Goal: Task Accomplishment & Management: Contribute content

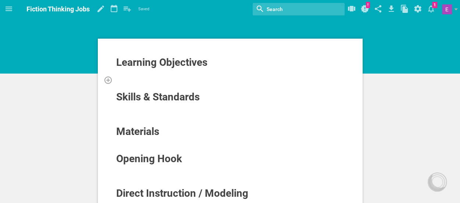
click at [139, 79] on div at bounding box center [230, 79] width 229 height 7
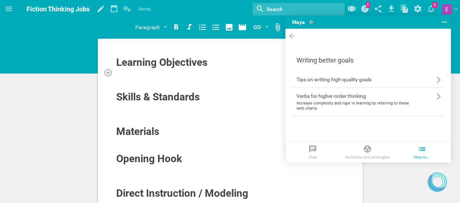
click at [128, 75] on div at bounding box center [230, 72] width 229 height 7
click at [155, 81] on div at bounding box center [230, 79] width 229 height 7
click at [146, 73] on div at bounding box center [230, 72] width 229 height 7
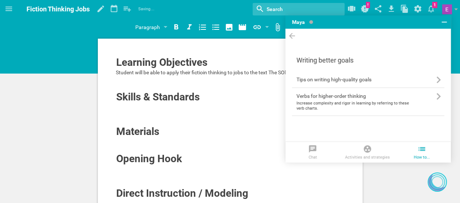
click at [261, 70] on span "Student will be able to apply their fictioin thinking to jobs to the text The S…" at bounding box center [203, 73] width 175 height 6
click at [294, 38] on icon at bounding box center [292, 36] width 9 height 10
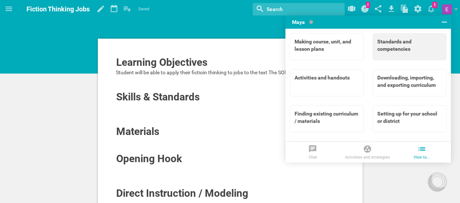
click at [400, 39] on div "Standards and competencies" at bounding box center [409, 45] width 64 height 15
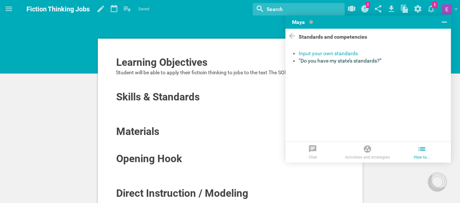
click at [346, 62] on div "“Do you have my state’s standards?”" at bounding box center [372, 60] width 146 height 7
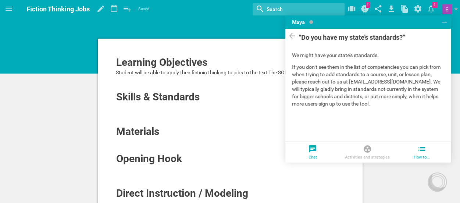
click at [308, 151] on icon at bounding box center [312, 149] width 9 height 9
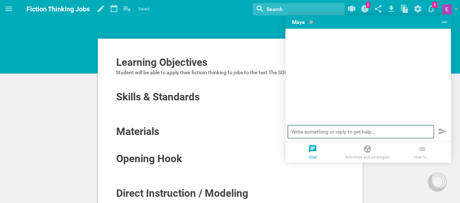
click at [307, 136] on input "text" at bounding box center [361, 131] width 146 height 13
type input "What standards would apply to reading a fiction text and applying fiction think…"
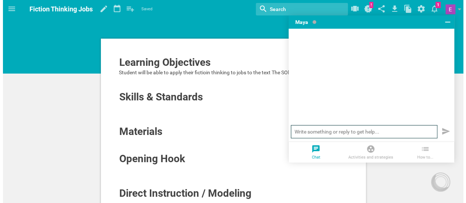
scroll to position [0, 0]
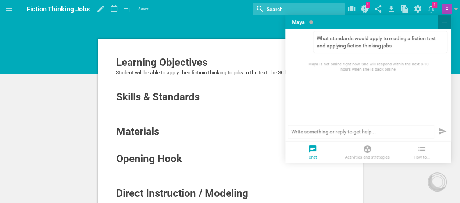
click at [445, 26] on button at bounding box center [444, 21] width 13 height 13
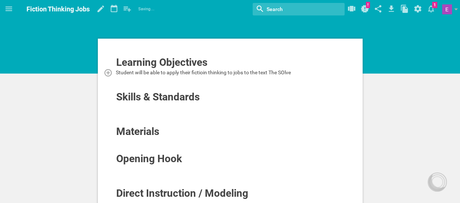
click at [298, 71] on div "Student will be able to apply their fictioin thinking to jobs to the text The S…" at bounding box center [230, 72] width 229 height 7
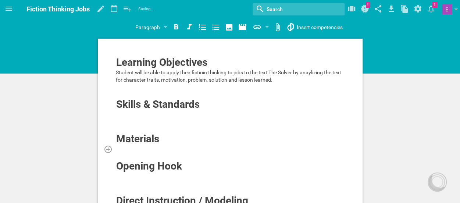
click at [124, 149] on div at bounding box center [230, 148] width 229 height 7
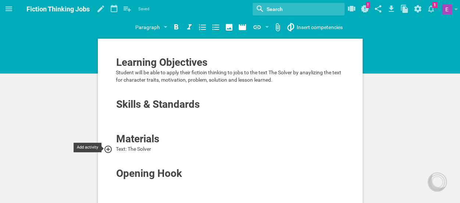
click at [107, 149] on icon at bounding box center [108, 149] width 9 height 9
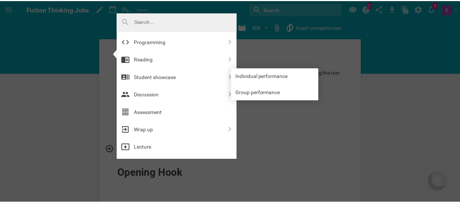
scroll to position [286, 0]
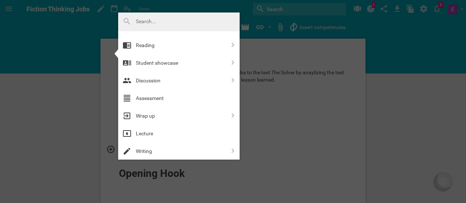
click at [81, 128] on div at bounding box center [233, 101] width 466 height 203
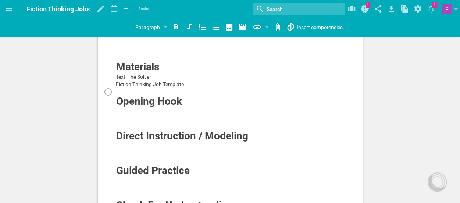
scroll to position [72, 0]
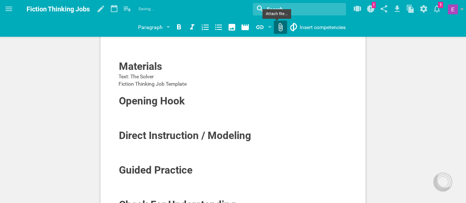
click at [274, 32] on div "Home Planner My Libraries My Curriculum My Files Fiction Thinking Jobs Saving… …" at bounding box center [233, 29] width 466 height 203
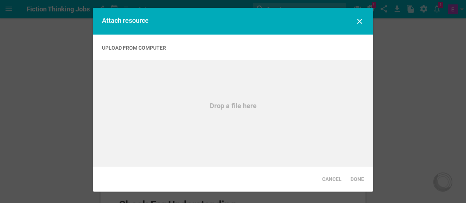
click at [234, 97] on div "Drop a file here" at bounding box center [233, 113] width 280 height 106
click at [359, 20] on icon at bounding box center [359, 21] width 9 height 9
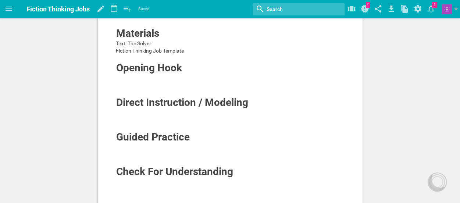
scroll to position [114, 0]
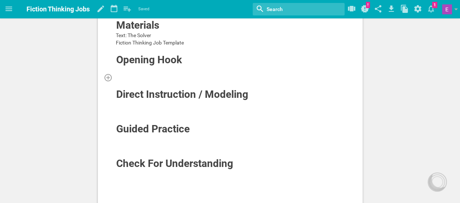
click at [185, 76] on div at bounding box center [230, 77] width 229 height 7
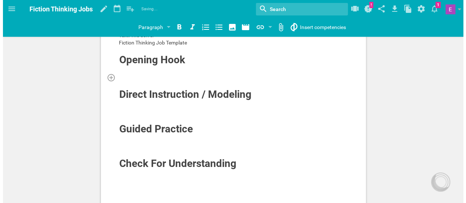
scroll to position [85, 0]
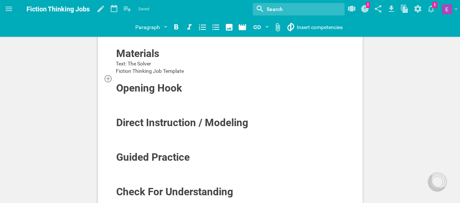
click at [178, 76] on div at bounding box center [230, 78] width 229 height 7
click at [256, 30] on icon at bounding box center [257, 27] width 9 height 9
click at [264, 58] on div "Home Planner My Libraries My Curriculum My Files Fiction Thinking Jobs Saving… …" at bounding box center [230, 16] width 460 height 203
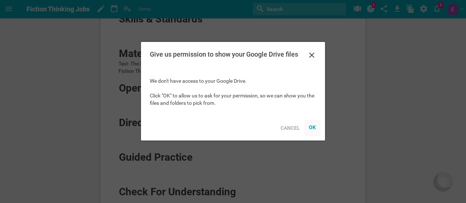
click at [314, 128] on div "OK" at bounding box center [312, 127] width 7 height 6
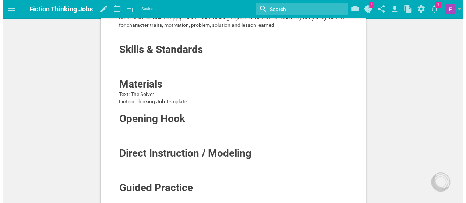
scroll to position [56, 0]
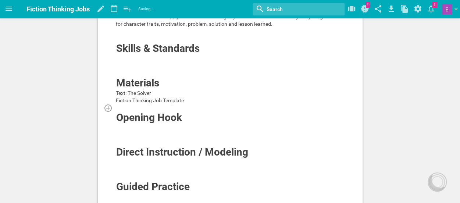
click at [146, 107] on div at bounding box center [230, 107] width 229 height 7
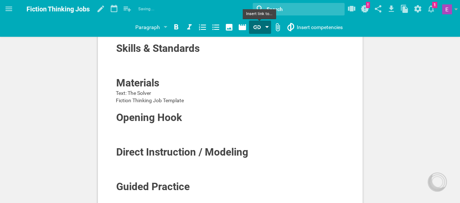
click at [254, 31] on icon at bounding box center [257, 27] width 9 height 9
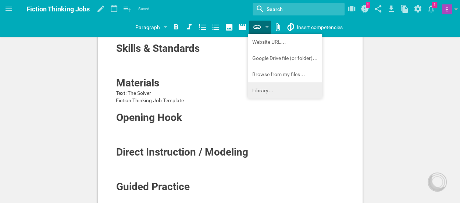
click at [255, 86] on div "Home Planner My Libraries My Curriculum My Files Fiction Thinking Jobs Saved My…" at bounding box center [230, 45] width 460 height 203
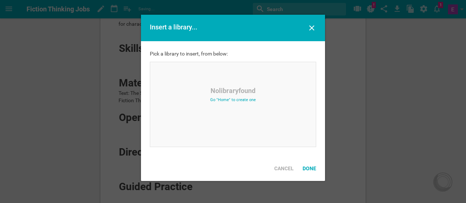
click at [305, 32] on div "Insert a library..." at bounding box center [233, 28] width 184 height 26
click at [312, 29] on icon at bounding box center [311, 28] width 9 height 9
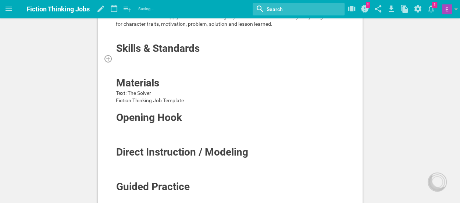
click at [280, 61] on div at bounding box center [230, 58] width 229 height 7
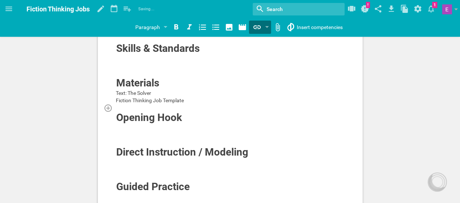
click at [156, 108] on div at bounding box center [230, 107] width 229 height 7
click at [259, 28] on icon at bounding box center [257, 27] width 9 height 9
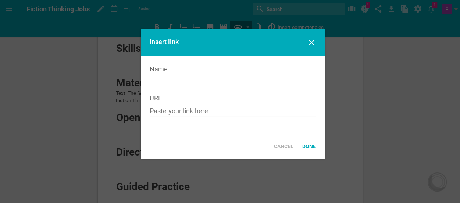
click at [263, 42] on div "Home Planner My Libraries My Curriculum My Files Fiction Thinking Jobs Saving… …" at bounding box center [230, 45] width 460 height 203
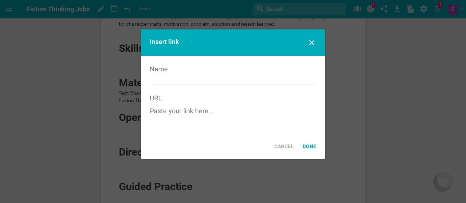
click at [167, 111] on input "text" at bounding box center [233, 111] width 166 height 9
paste input "[URL][DOMAIN_NAME]"
type input "[URL][DOMAIN_NAME]"
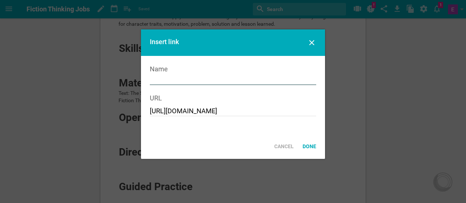
click at [178, 81] on input "text" at bounding box center [233, 80] width 166 height 9
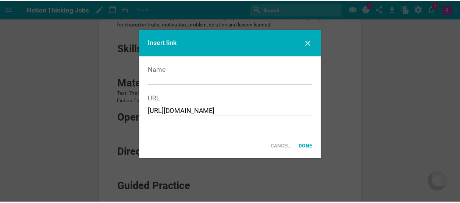
scroll to position [0, 0]
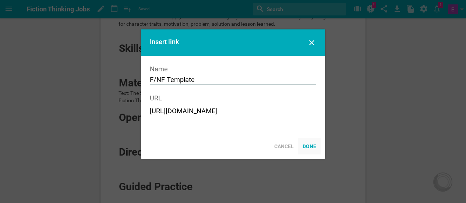
type input "F/NF Template"
click at [306, 147] on div "Done" at bounding box center [309, 146] width 22 height 16
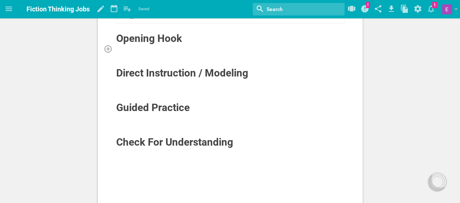
scroll to position [155, 0]
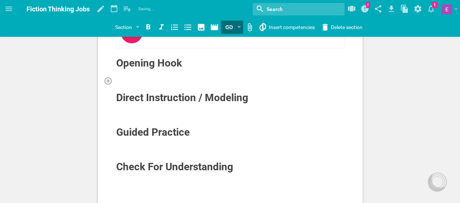
click at [127, 77] on div at bounding box center [230, 80] width 229 height 7
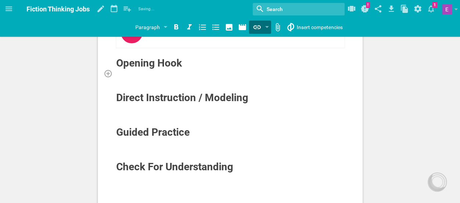
click at [120, 70] on div at bounding box center [230, 73] width 229 height 7
click at [119, 108] on div at bounding box center [230, 107] width 229 height 7
click at [119, 142] on div at bounding box center [230, 142] width 229 height 7
click at [121, 107] on div at bounding box center [230, 107] width 229 height 7
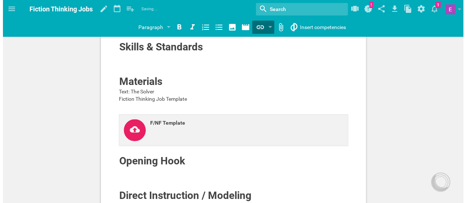
scroll to position [56, 0]
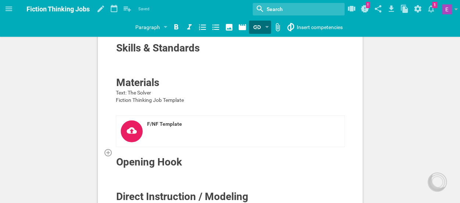
click at [172, 149] on div at bounding box center [230, 152] width 229 height 7
click at [254, 29] on icon at bounding box center [256, 27] width 7 height 4
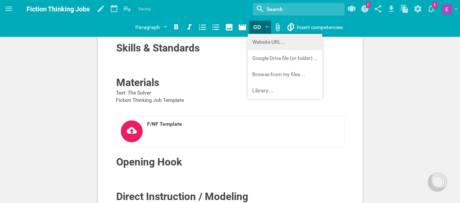
click at [257, 44] on div "Home Planner My Libraries My Curriculum My Files Fiction Thinking Jobs Saving… …" at bounding box center [230, 45] width 460 height 203
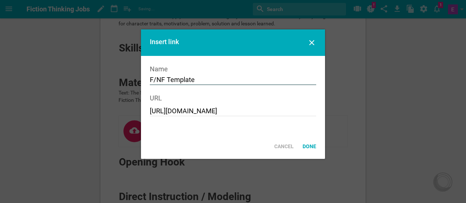
click at [199, 82] on input "F/NF Template" at bounding box center [233, 80] width 166 height 9
type input "The Solver"
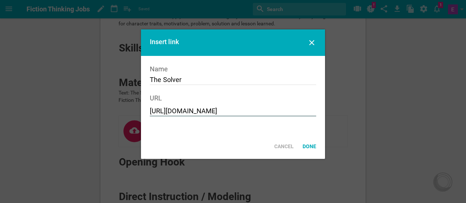
click at [193, 113] on input "[URL][DOMAIN_NAME]" at bounding box center [233, 111] width 166 height 9
paste input "chrome-extension://efaidnbmnnnibpcajpcglclefindmkaj/[URL][DOMAIN_NAME]"
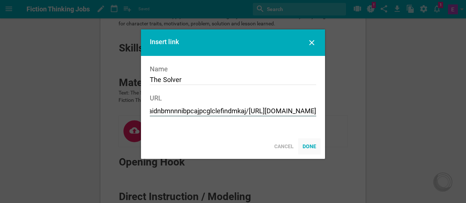
type input "chrome-extension://efaidnbmnnnibpcajpcglclefindmkaj/[URL][DOMAIN_NAME]"
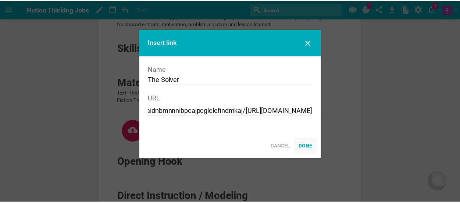
scroll to position [0, 0]
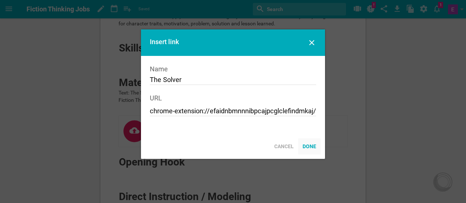
click at [305, 152] on div "Done" at bounding box center [309, 146] width 22 height 16
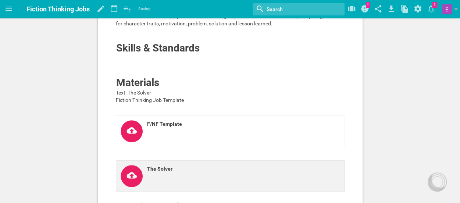
click at [176, 171] on div "The Solver" at bounding box center [226, 170] width 158 height 11
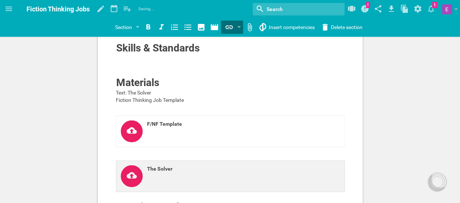
click at [176, 171] on div "The Solver" at bounding box center [226, 170] width 158 height 11
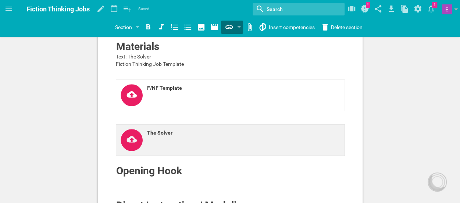
scroll to position [120, 0]
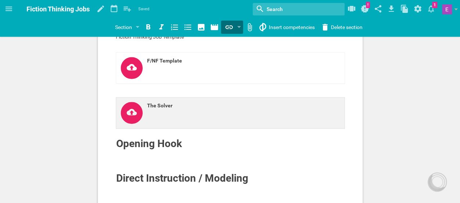
click at [140, 118] on icon at bounding box center [132, 113] width 22 height 22
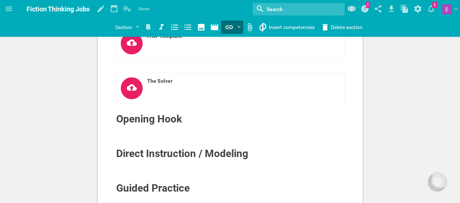
scroll to position [144, 0]
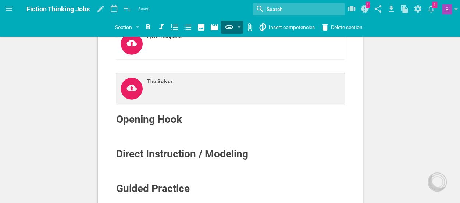
click at [133, 87] on icon at bounding box center [132, 89] width 22 height 22
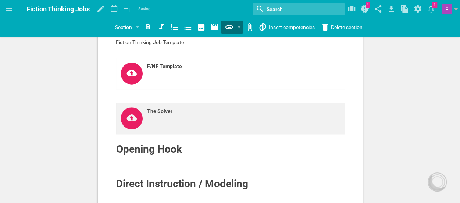
scroll to position [111, 0]
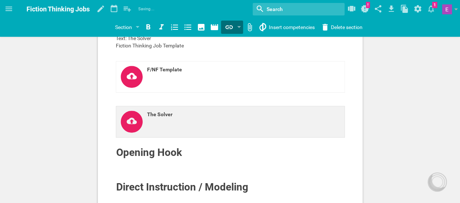
drag, startPoint x: 223, startPoint y: 112, endPoint x: 198, endPoint y: 122, distance: 26.9
click at [198, 122] on link "The Solver" at bounding box center [230, 122] width 229 height 32
click at [133, 119] on icon at bounding box center [132, 122] width 22 height 22
click at [183, 126] on link "The Solver" at bounding box center [230, 122] width 229 height 32
drag, startPoint x: 183, startPoint y: 126, endPoint x: 298, endPoint y: 127, distance: 115.1
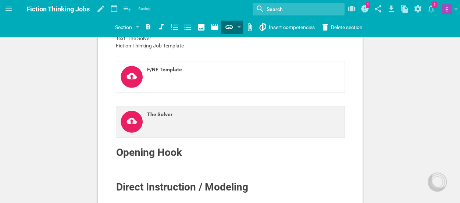
click at [298, 127] on link "The Solver" at bounding box center [230, 122] width 229 height 32
click at [236, 113] on div "The Solver" at bounding box center [226, 114] width 158 height 7
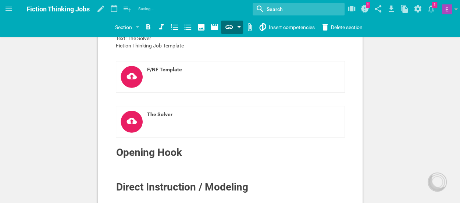
drag, startPoint x: 236, startPoint y: 113, endPoint x: 239, endPoint y: 30, distance: 83.2
click at [239, 30] on div at bounding box center [232, 27] width 22 height 13
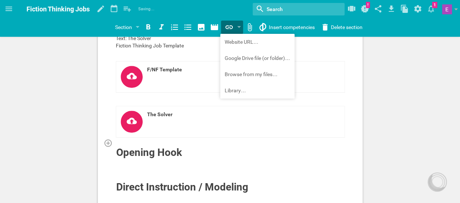
click at [150, 140] on div at bounding box center [230, 142] width 229 height 7
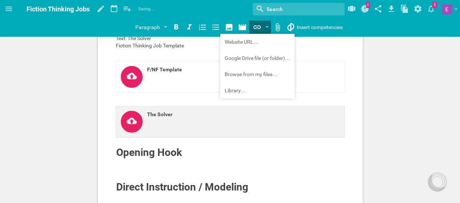
click at [147, 113] on div "The Solver" at bounding box center [226, 114] width 158 height 7
click at [133, 125] on icon at bounding box center [132, 122] width 22 height 22
click at [182, 121] on link "The Solver" at bounding box center [230, 122] width 229 height 32
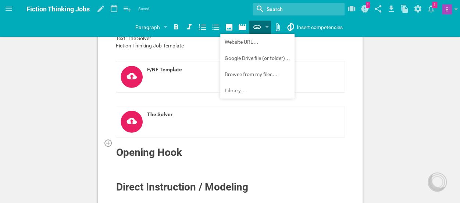
click at [170, 143] on div at bounding box center [230, 142] width 229 height 7
click at [163, 162] on div at bounding box center [230, 162] width 229 height 7
click at [367, 129] on div "Learning Objectives Student will be able to apply their fictioin thinking to jo…" at bounding box center [230, 124] width 277 height 396
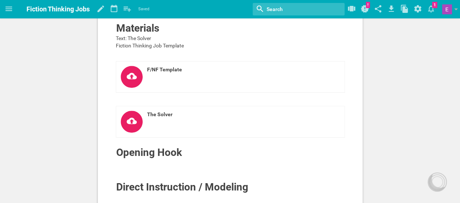
scroll to position [70, 0]
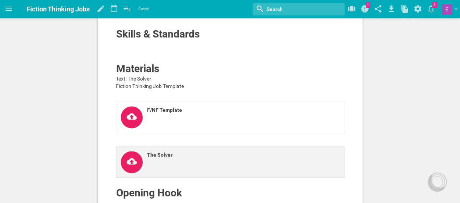
click at [142, 156] on link "The Solver" at bounding box center [230, 162] width 229 height 32
click at [157, 158] on div "The Solver" at bounding box center [226, 156] width 158 height 11
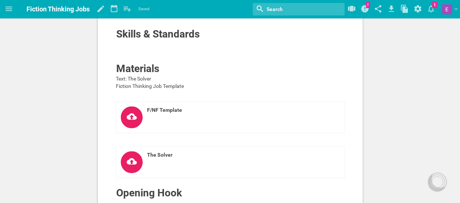
click at [92, 155] on div "Learning Objectives Student will be able to apply their fictioin thinking to jo…" at bounding box center [230, 165] width 277 height 396
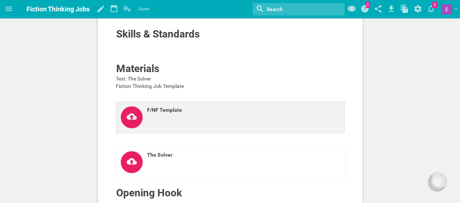
click at [147, 118] on link "F/NF Template" at bounding box center [230, 118] width 229 height 32
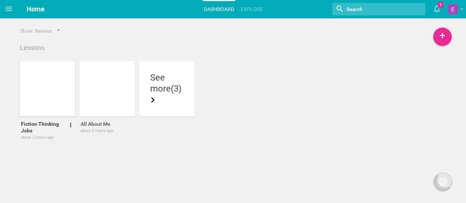
click at [53, 85] on div at bounding box center [47, 88] width 55 height 55
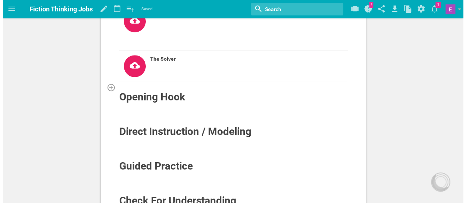
scroll to position [167, 0]
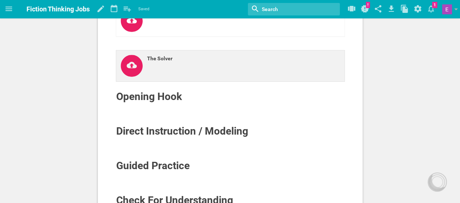
click at [143, 70] on link "The Solver" at bounding box center [230, 66] width 229 height 32
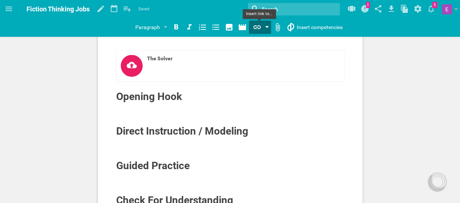
click at [258, 28] on icon at bounding box center [256, 27] width 7 height 4
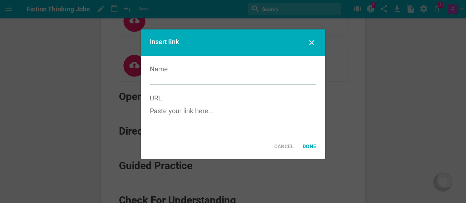
click at [194, 79] on input "text" at bounding box center [233, 80] width 166 height 9
type input "The Solver"
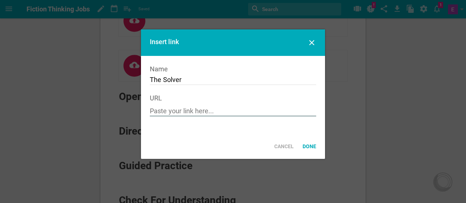
click at [196, 114] on input "text" at bounding box center [233, 111] width 166 height 9
paste input "[URL][DOMAIN_NAME]"
type input "[URL][DOMAIN_NAME]"
click at [309, 147] on div "Done" at bounding box center [309, 146] width 22 height 16
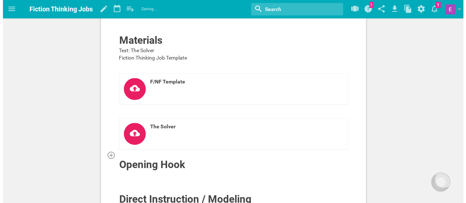
scroll to position [138, 0]
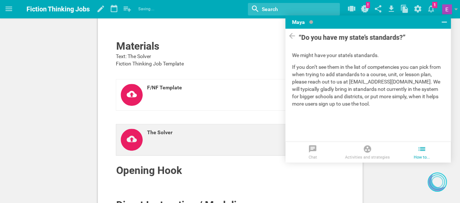
click at [233, 126] on link "The Solver" at bounding box center [230, 140] width 229 height 32
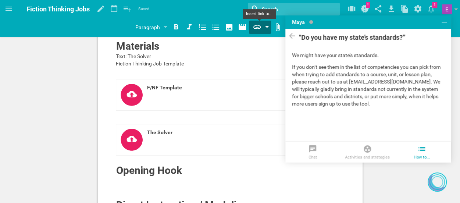
click at [257, 33] on div at bounding box center [260, 27] width 22 height 13
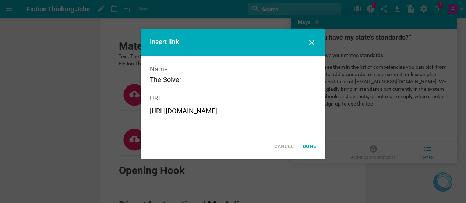
click at [188, 111] on input "[URL][DOMAIN_NAME]" at bounding box center [233, 111] width 166 height 9
drag, startPoint x: 188, startPoint y: 111, endPoint x: 175, endPoint y: 111, distance: 12.5
click at [175, 111] on input "[URL][DOMAIN_NAME]" at bounding box center [233, 111] width 166 height 9
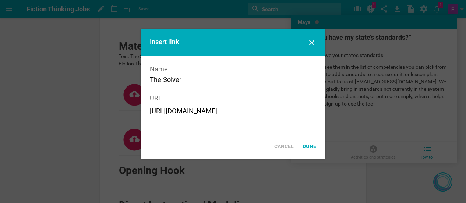
click at [175, 111] on input "[URL][DOMAIN_NAME]" at bounding box center [233, 111] width 166 height 9
paste input "[URL][DOMAIN_NAME]"
type input "[URL][DOMAIN_NAME]"
click at [307, 148] on div "Done" at bounding box center [309, 146] width 22 height 16
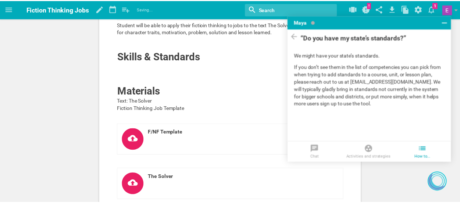
scroll to position [182, 0]
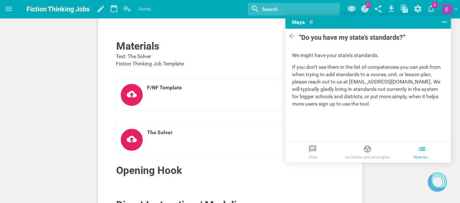
click at [377, 183] on div "The Solver Learning Objectives The Solver Student will be able to apply their f…" at bounding box center [230, 151] width 460 height 667
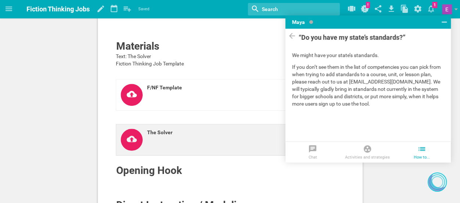
click at [130, 142] on icon at bounding box center [132, 140] width 22 height 22
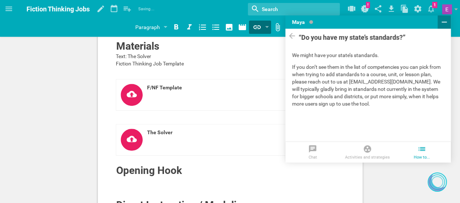
click at [445, 22] on icon at bounding box center [444, 22] width 5 height 1
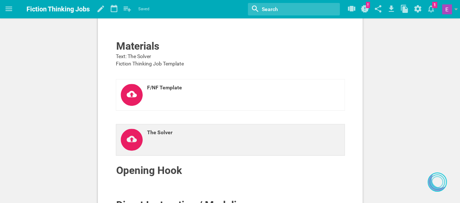
drag, startPoint x: 223, startPoint y: 140, endPoint x: 206, endPoint y: 138, distance: 17.5
click at [206, 138] on div "The Solver" at bounding box center [226, 134] width 158 height 11
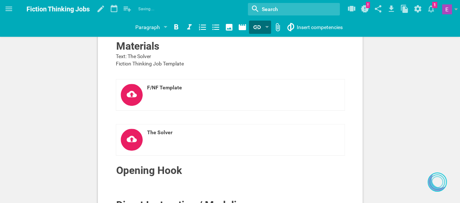
drag, startPoint x: 206, startPoint y: 138, endPoint x: 101, endPoint y: 140, distance: 104.8
click at [101, 140] on div "The Solver Learning Objectives The Solver Student will be able to apply their f…" at bounding box center [230, 88] width 265 height 464
click at [417, 9] on icon at bounding box center [417, 9] width 13 height 18
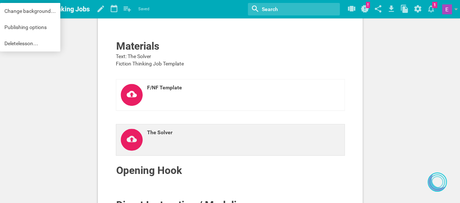
click at [179, 131] on div "The Solver" at bounding box center [226, 132] width 158 height 7
click at [133, 141] on icon at bounding box center [132, 140] width 22 height 22
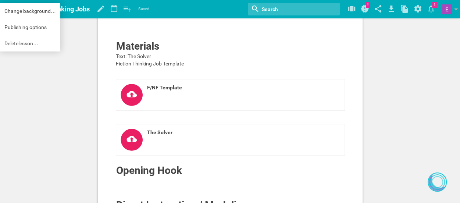
click at [96, 136] on div "The Solver Learning Objectives The Solver Student will be able to apply their f…" at bounding box center [230, 96] width 277 height 485
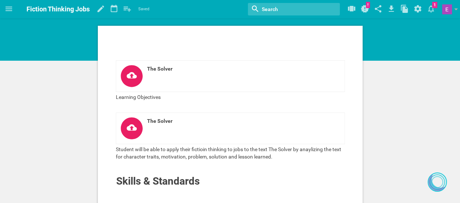
scroll to position [14, 0]
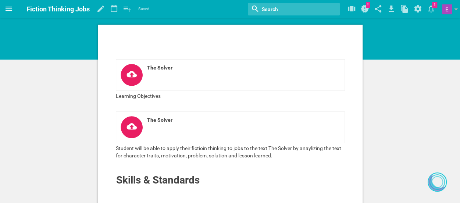
click at [6, 13] on icon at bounding box center [8, 8] width 9 height 9
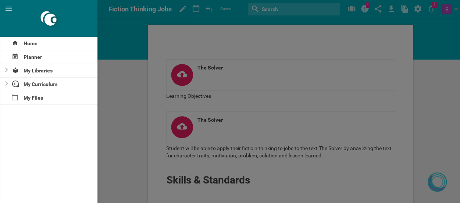
click at [133, 64] on div at bounding box center [230, 101] width 460 height 203
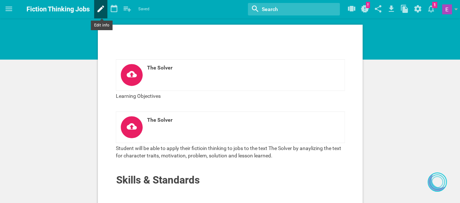
click at [104, 9] on icon at bounding box center [100, 9] width 13 height 18
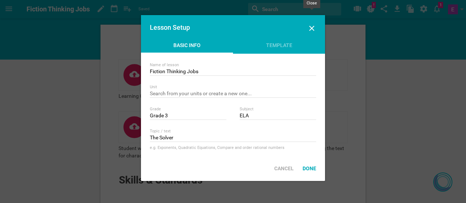
click at [310, 31] on icon at bounding box center [311, 28] width 9 height 9
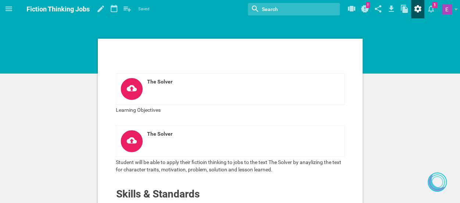
click at [417, 8] on icon at bounding box center [417, 9] width 13 height 18
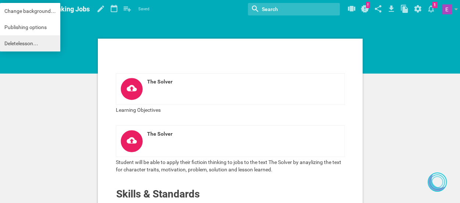
click at [30, 44] on link "Delete lesson …" at bounding box center [30, 43] width 60 height 16
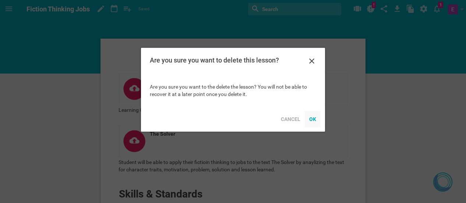
click at [312, 119] on div "OK" at bounding box center [313, 119] width 16 height 16
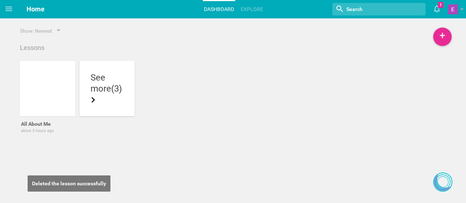
click at [102, 92] on div "more (3)" at bounding box center [106, 94] width 33 height 22
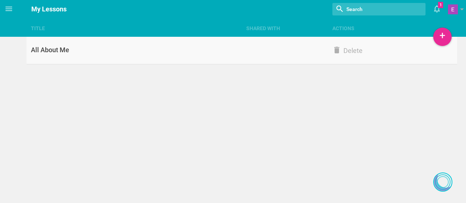
click at [52, 49] on div "All About Me" at bounding box center [133, 50] width 215 height 9
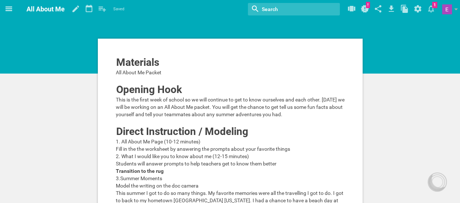
click at [8, 10] on icon at bounding box center [9, 9] width 7 height 4
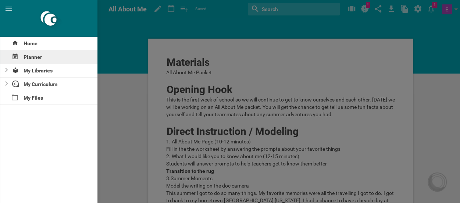
click at [25, 56] on div "Planner" at bounding box center [48, 56] width 97 height 13
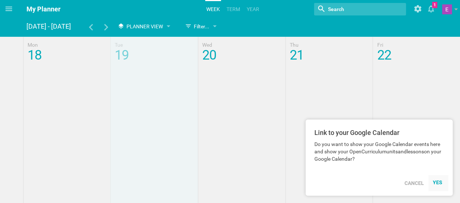
click at [433, 183] on div "YES" at bounding box center [438, 182] width 11 height 6
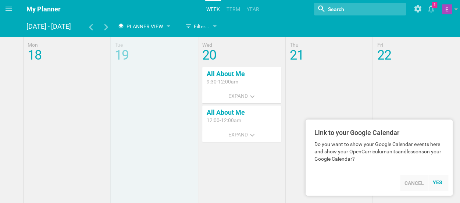
click at [413, 184] on div "Cancel" at bounding box center [414, 183] width 28 height 16
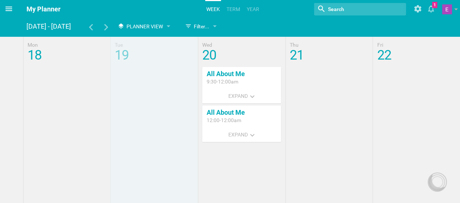
click at [5, 11] on icon at bounding box center [8, 8] width 9 height 9
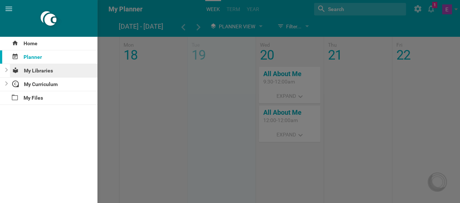
click at [47, 72] on div "My Libraries" at bounding box center [54, 70] width 88 height 13
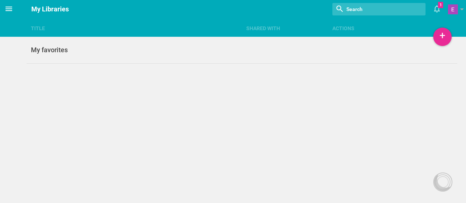
click at [8, 6] on icon at bounding box center [8, 8] width 9 height 9
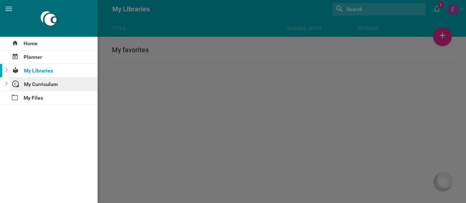
click at [33, 83] on div "My Curriculum" at bounding box center [54, 84] width 88 height 13
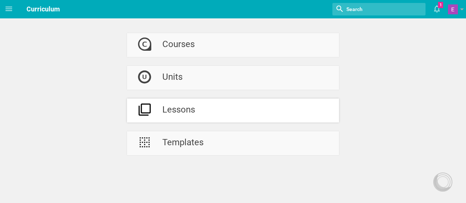
click at [157, 107] on div at bounding box center [144, 111] width 35 height 24
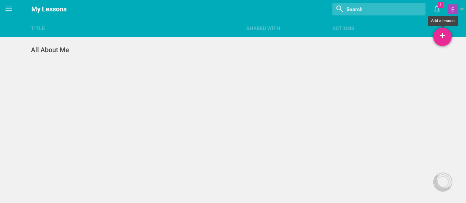
click at [442, 35] on div "+" at bounding box center [442, 37] width 18 height 18
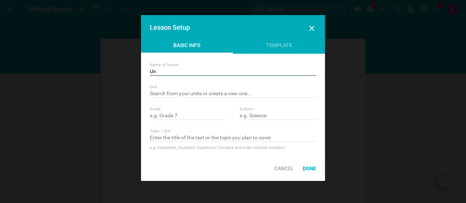
type input "U"
type input "Fiction (The Solver)"
click at [191, 115] on input "text" at bounding box center [188, 116] width 76 height 7
type input "Grade 3"
click at [252, 119] on input "text" at bounding box center [277, 116] width 76 height 7
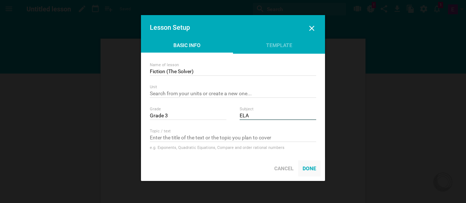
type input "ELA"
click at [311, 170] on div "Done" at bounding box center [309, 168] width 22 height 16
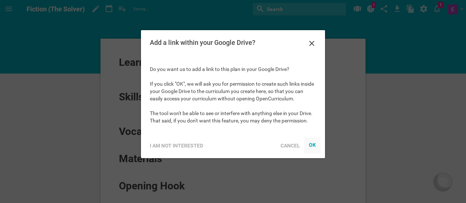
click at [312, 149] on body "OK" at bounding box center [312, 145] width 7 height 7
click at [314, 147] on div "OK" at bounding box center [312, 145] width 7 height 6
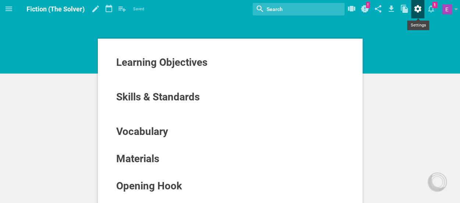
click at [414, 13] on icon at bounding box center [417, 9] width 13 height 18
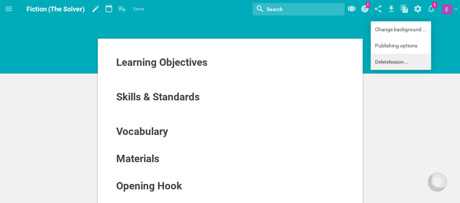
click at [390, 62] on link "Delete lesson …" at bounding box center [401, 62] width 60 height 16
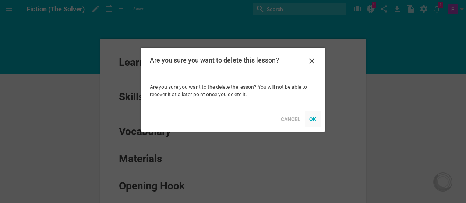
click at [314, 119] on div "OK" at bounding box center [313, 119] width 16 height 16
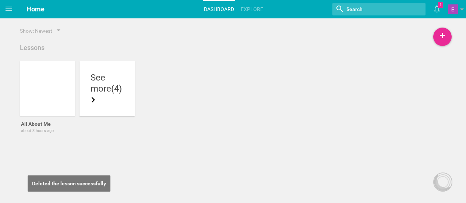
click at [96, 98] on icon at bounding box center [93, 100] width 6 height 6
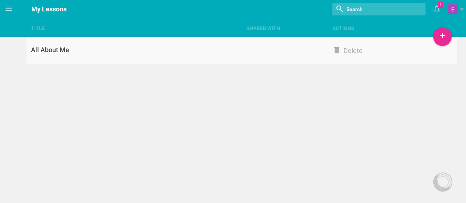
click at [117, 45] on link "All About Me Delete" at bounding box center [241, 51] width 430 height 28
click at [439, 38] on div "+" at bounding box center [442, 37] width 18 height 18
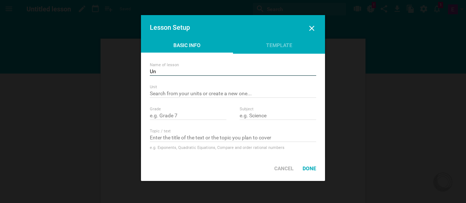
type input "U"
type input "Fiction (The Solver)"
click at [175, 116] on input "text" at bounding box center [188, 116] width 76 height 7
type input "Grade 3"
click at [252, 117] on input "text" at bounding box center [277, 116] width 76 height 7
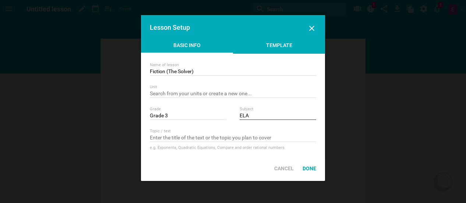
type input "ELA"
click at [266, 49] on div "Template" at bounding box center [279, 47] width 92 height 11
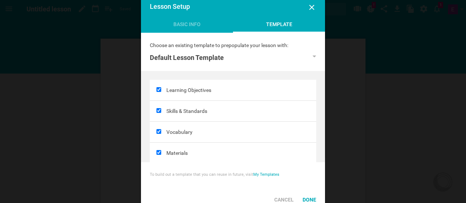
click at [159, 111] on input "checkbox" at bounding box center [158, 110] width 5 height 5
checkbox input "false"
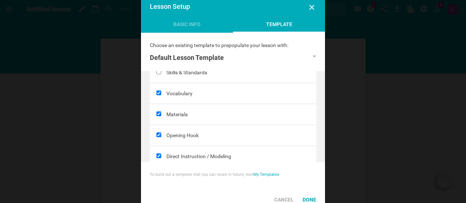
scroll to position [39, 0]
click at [158, 92] on input "checkbox" at bounding box center [158, 92] width 5 height 5
checkbox input "false"
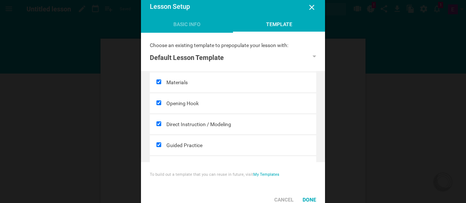
click at [159, 100] on input "checkbox" at bounding box center [158, 102] width 5 height 5
checkbox input "false"
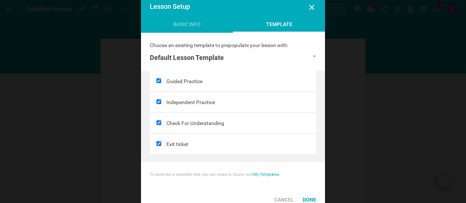
scroll to position [0, 0]
click at [159, 142] on input "checkbox" at bounding box center [158, 143] width 5 height 5
checkbox input "false"
click at [157, 120] on input "checkbox" at bounding box center [158, 122] width 5 height 5
checkbox input "false"
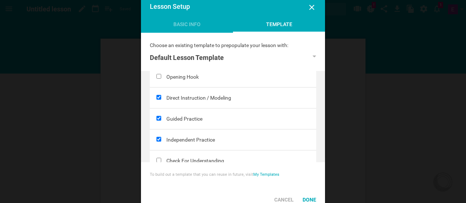
scroll to position [94, 0]
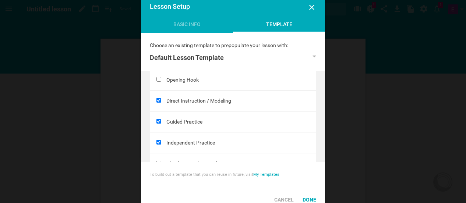
click at [157, 141] on input "checkbox" at bounding box center [158, 142] width 5 height 5
checkbox input "false"
